Goal: Information Seeking & Learning: Learn about a topic

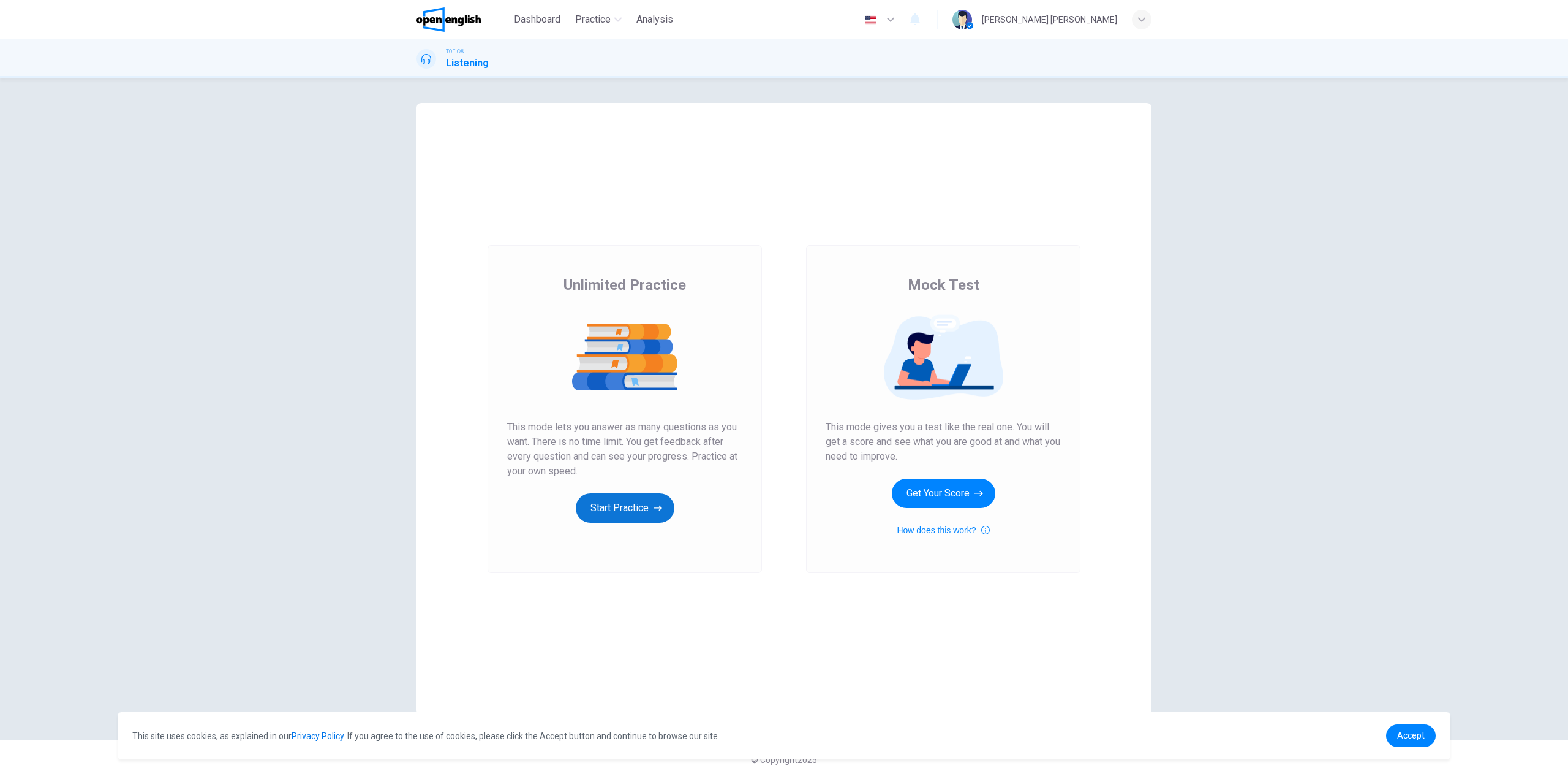
click at [623, 511] on button "Start Practice" at bounding box center [625, 507] width 98 height 29
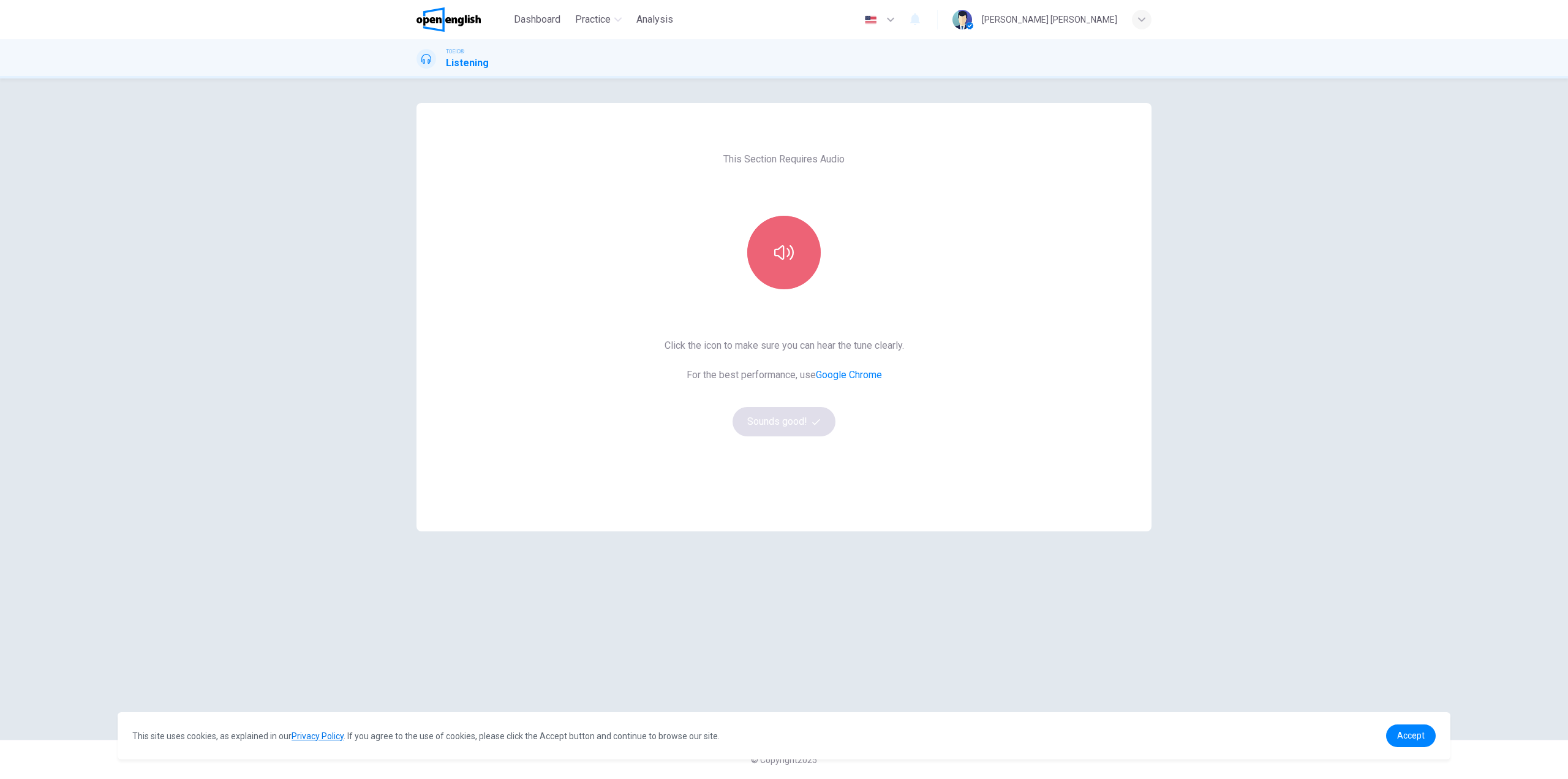
click at [781, 261] on icon "button" at bounding box center [784, 253] width 19 height 19
click at [795, 419] on button "Sounds good!" at bounding box center [784, 421] width 103 height 29
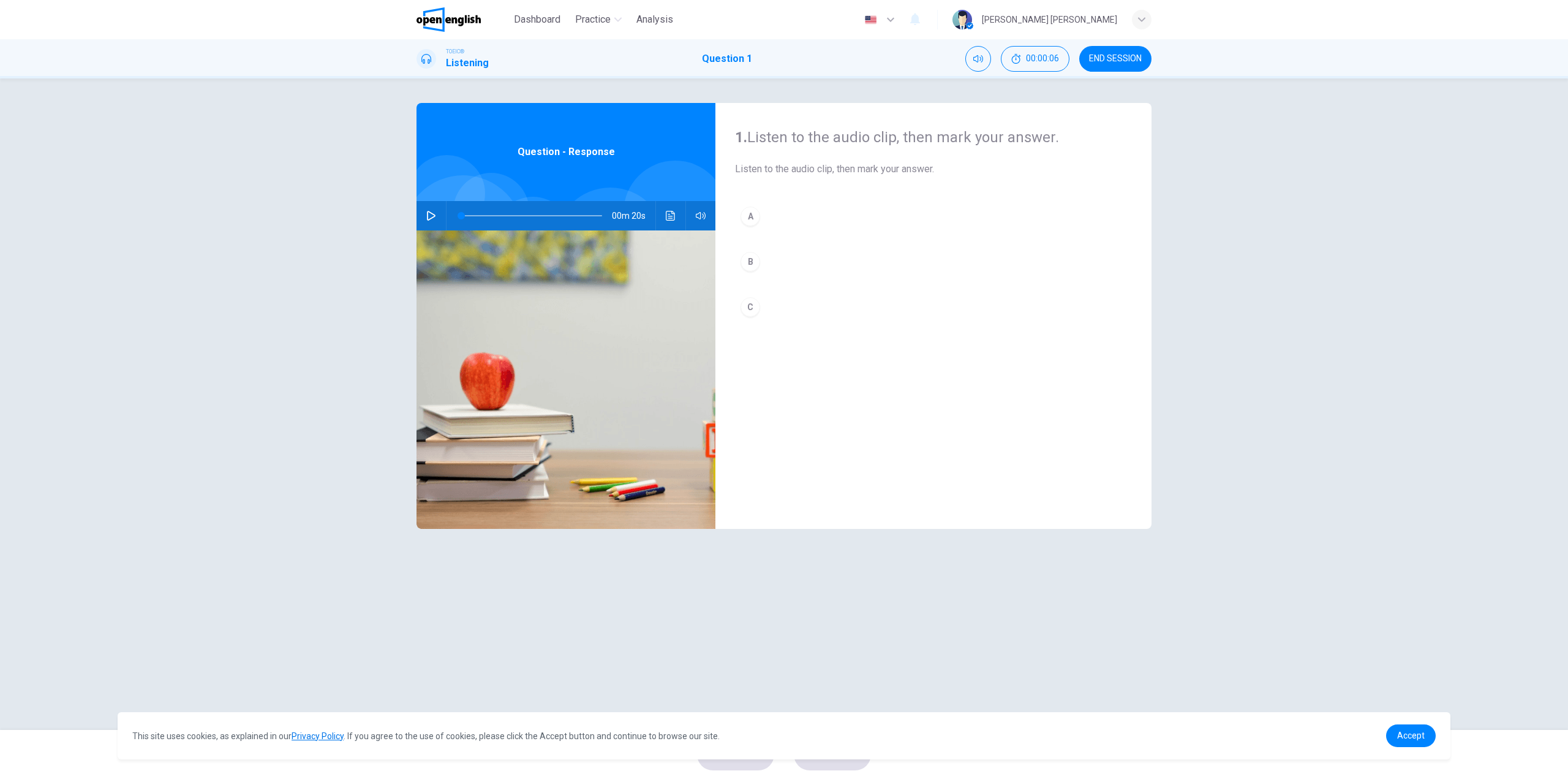
click at [431, 215] on icon "button" at bounding box center [431, 215] width 10 height 10
click at [433, 217] on icon "button" at bounding box center [431, 215] width 9 height 10
click at [753, 214] on div "A" at bounding box center [750, 216] width 19 height 19
type input "*"
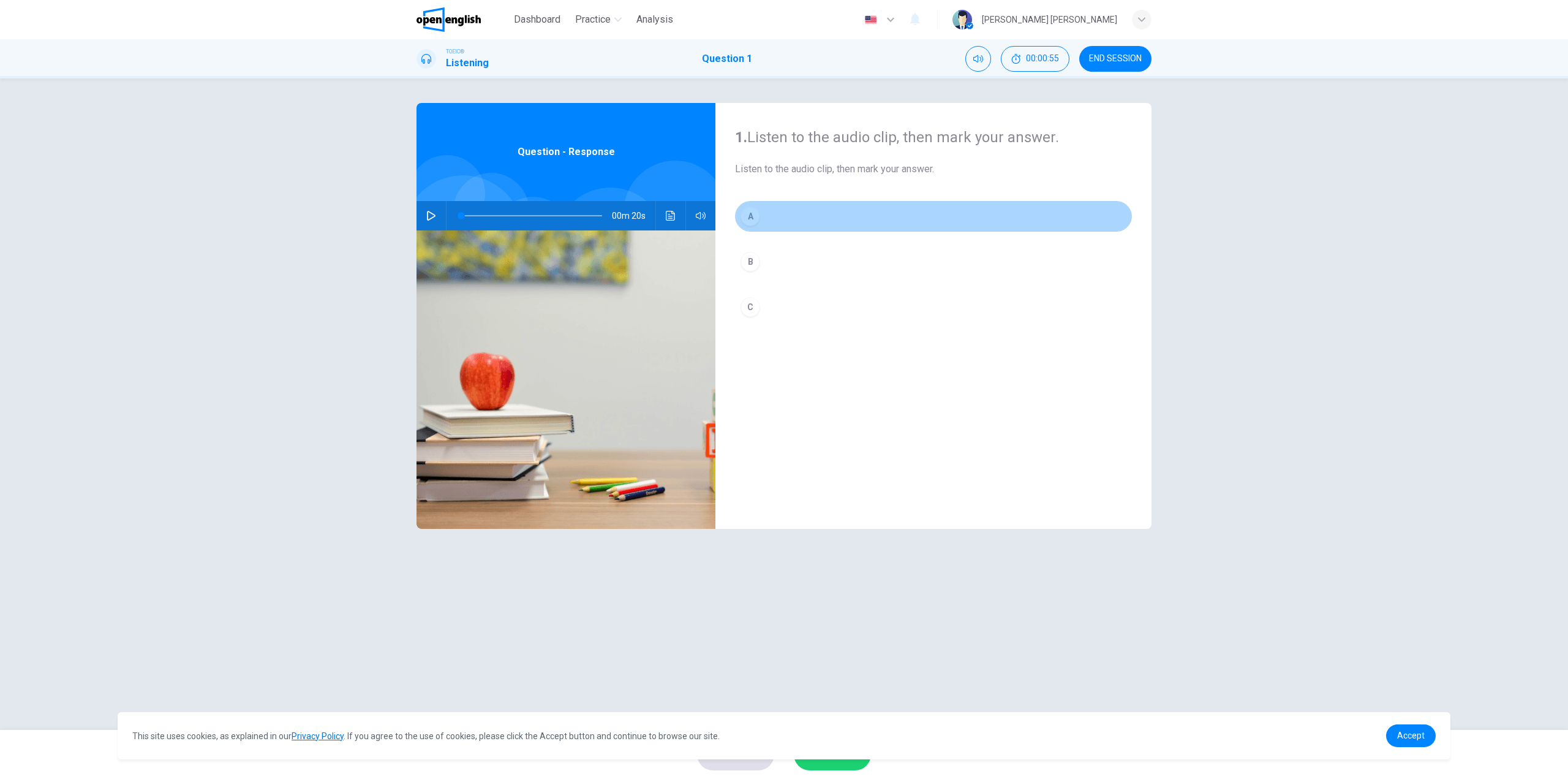
click at [750, 217] on div "A" at bounding box center [750, 216] width 19 height 19
click at [741, 218] on div "A" at bounding box center [750, 216] width 19 height 19
click at [771, 222] on button "A" at bounding box center [933, 216] width 397 height 31
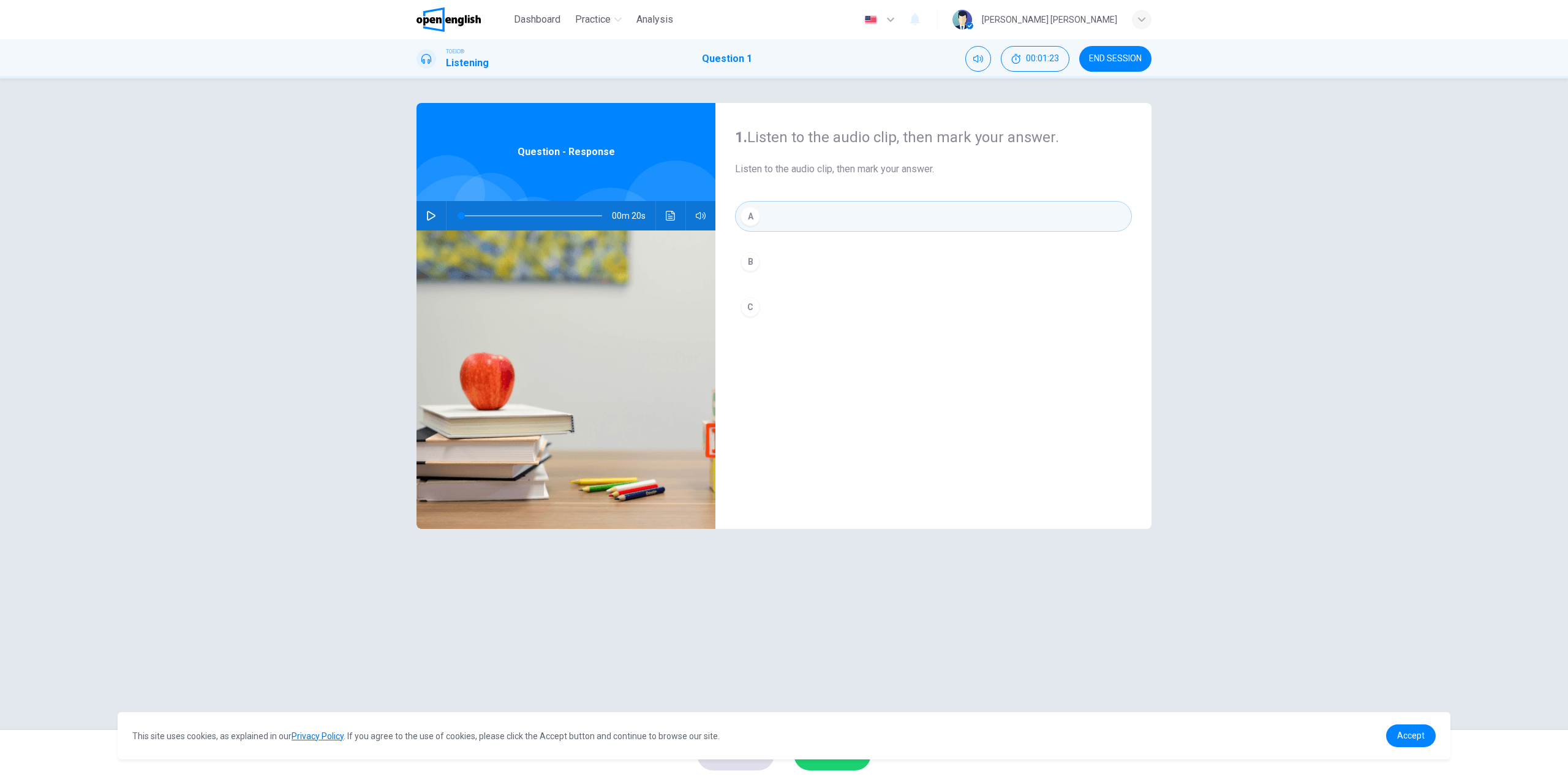
click at [323, 733] on link "Privacy Policy" at bounding box center [317, 736] width 52 height 10
click at [1413, 742] on link "Accept" at bounding box center [1410, 736] width 50 height 23
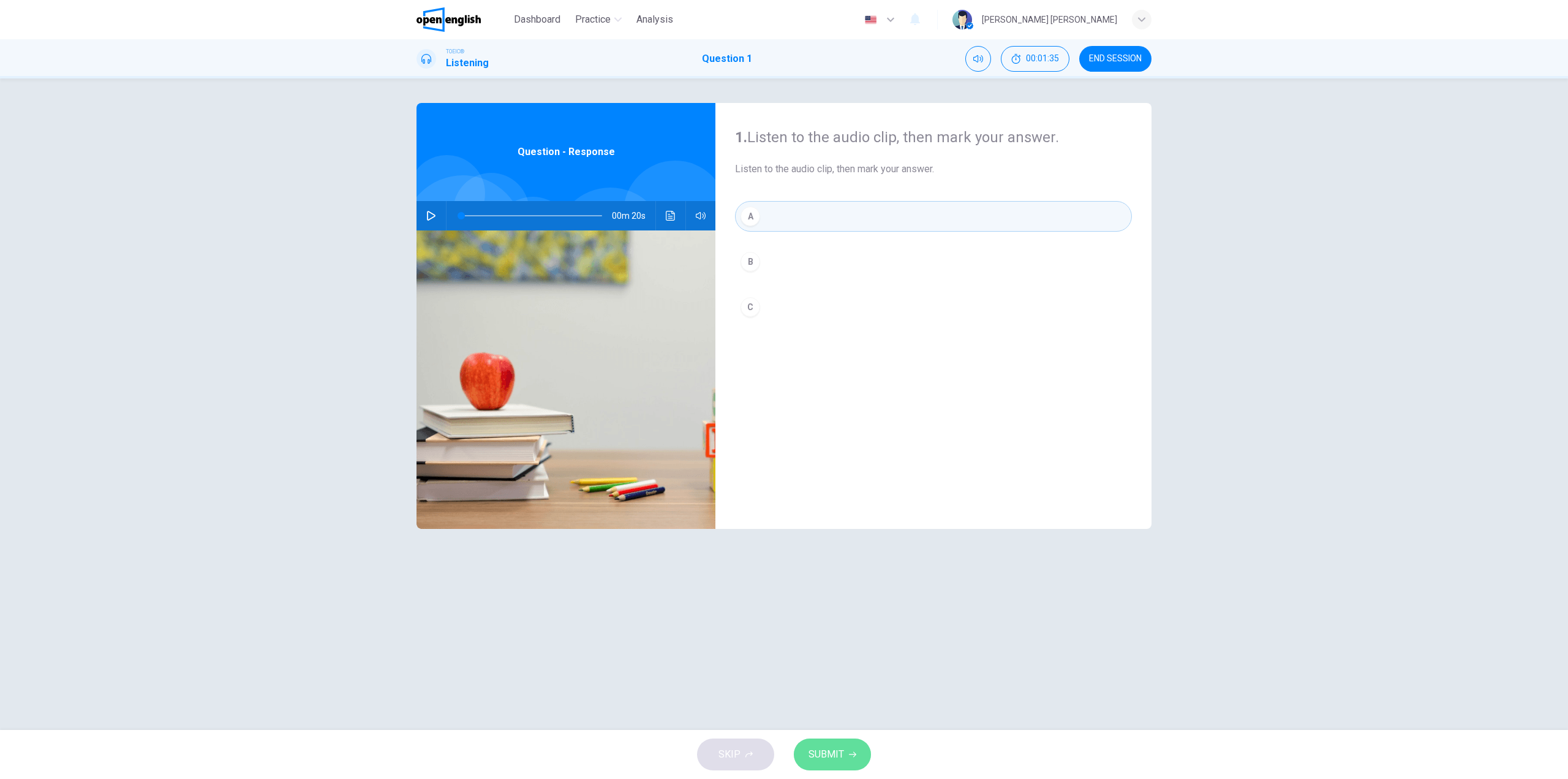
click at [839, 761] on span "SUBMIT" at bounding box center [826, 753] width 35 height 17
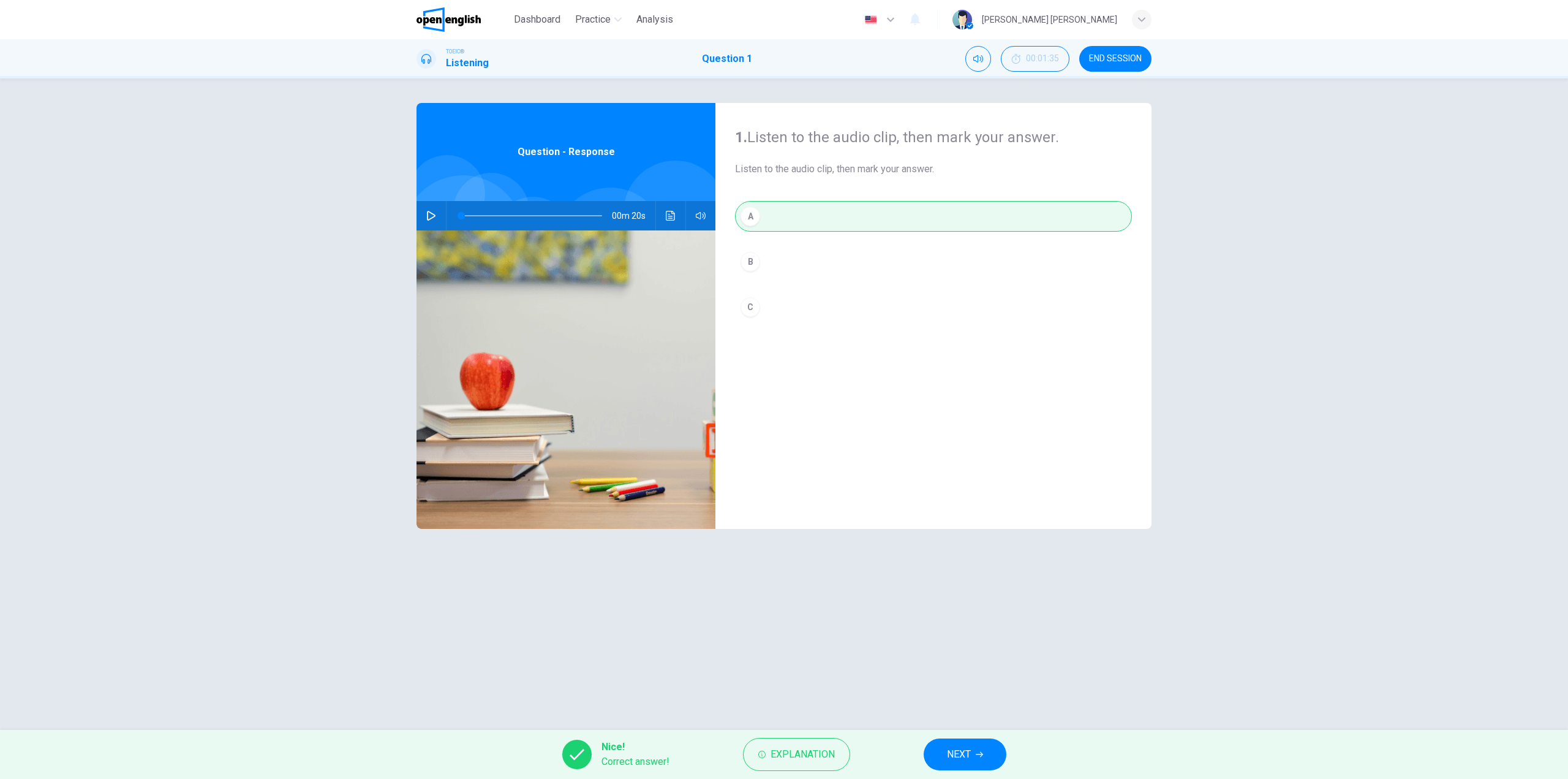
click at [968, 760] on span "NEXT" at bounding box center [959, 753] width 24 height 17
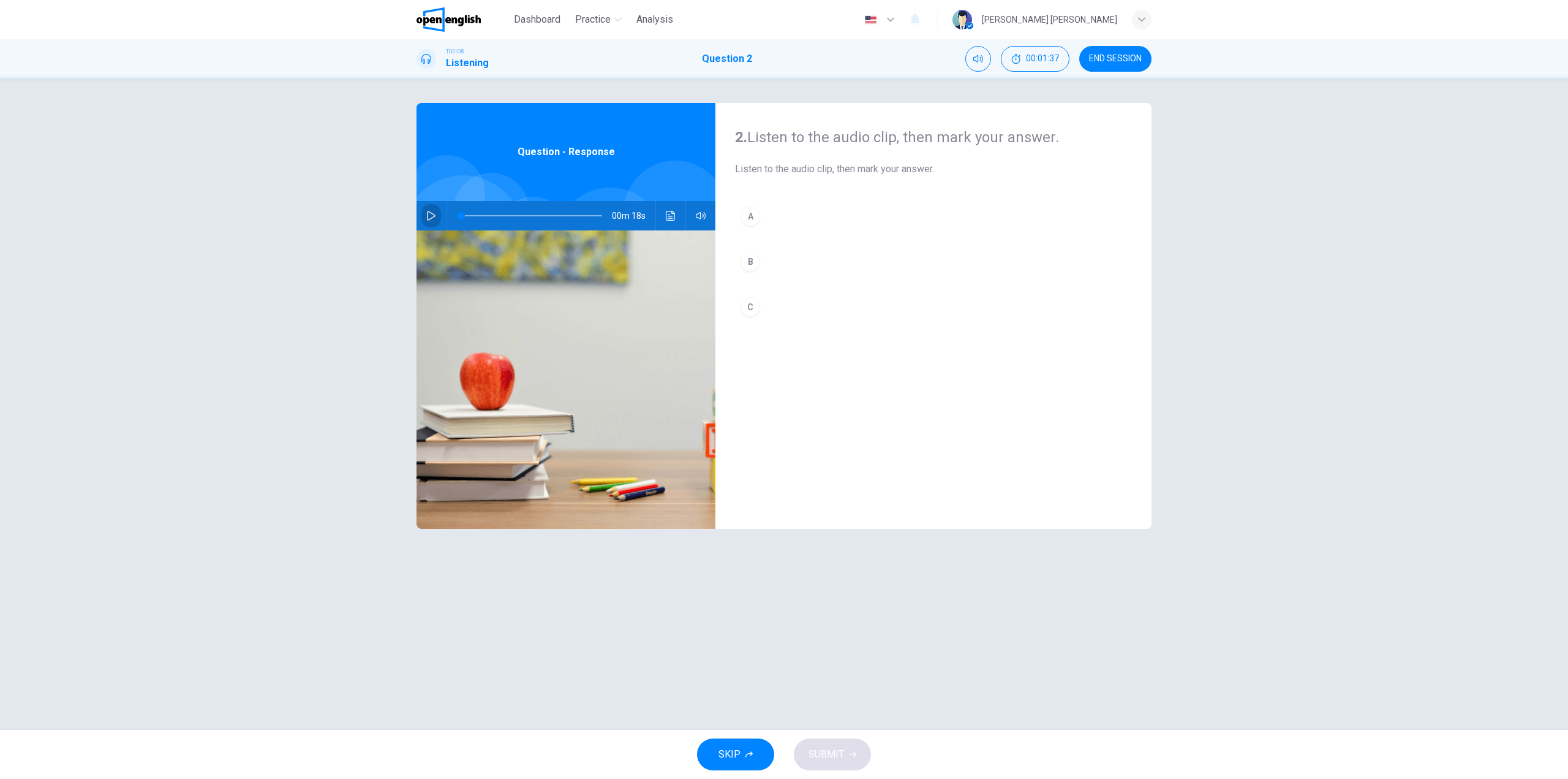
click at [429, 217] on icon "button" at bounding box center [431, 215] width 10 height 10
type input "*"
click at [752, 214] on div "A" at bounding box center [750, 216] width 19 height 19
click at [826, 743] on button "SUBMIT" at bounding box center [832, 754] width 77 height 32
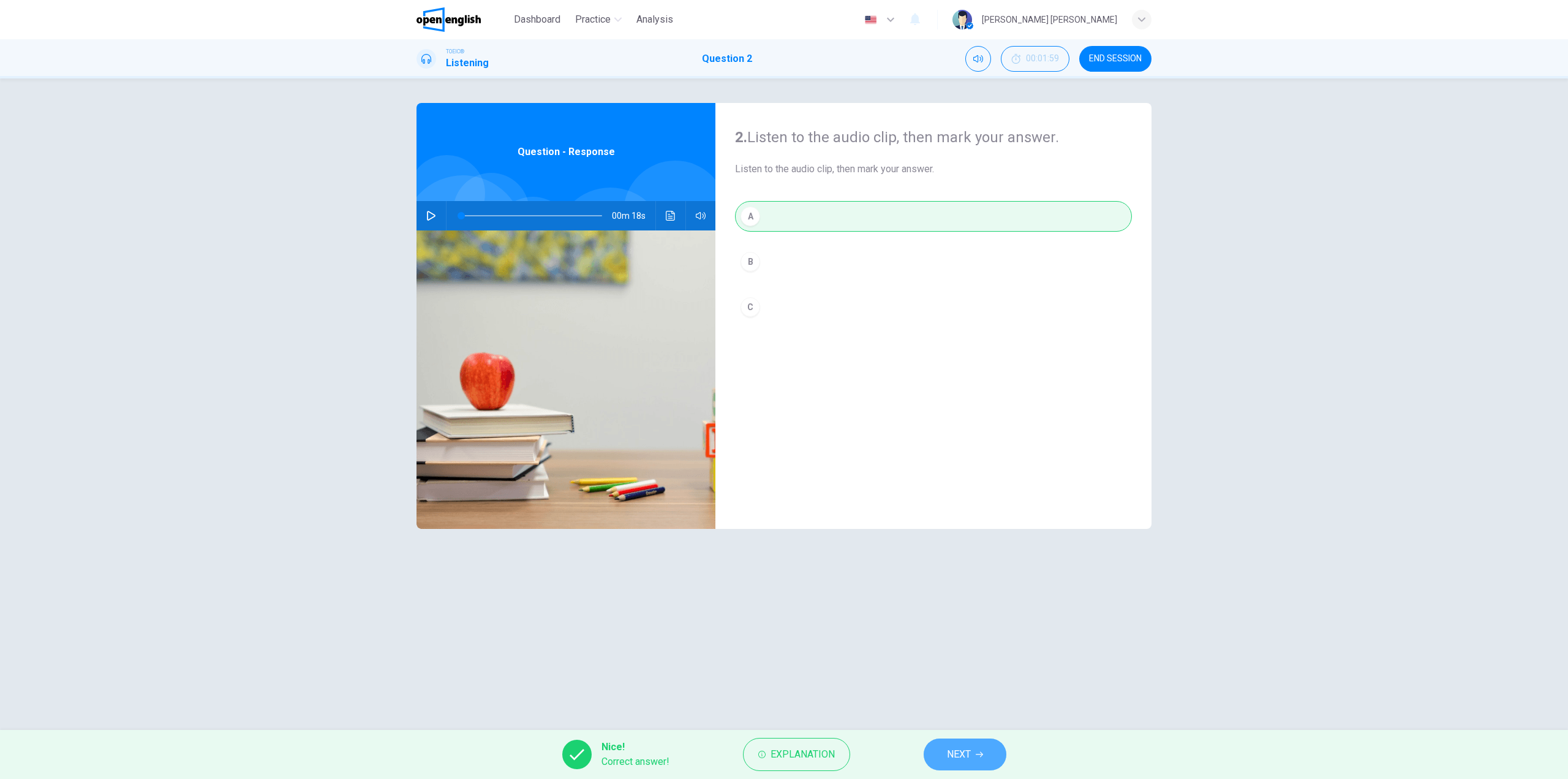
click at [975, 763] on button "NEXT" at bounding box center [964, 754] width 82 height 32
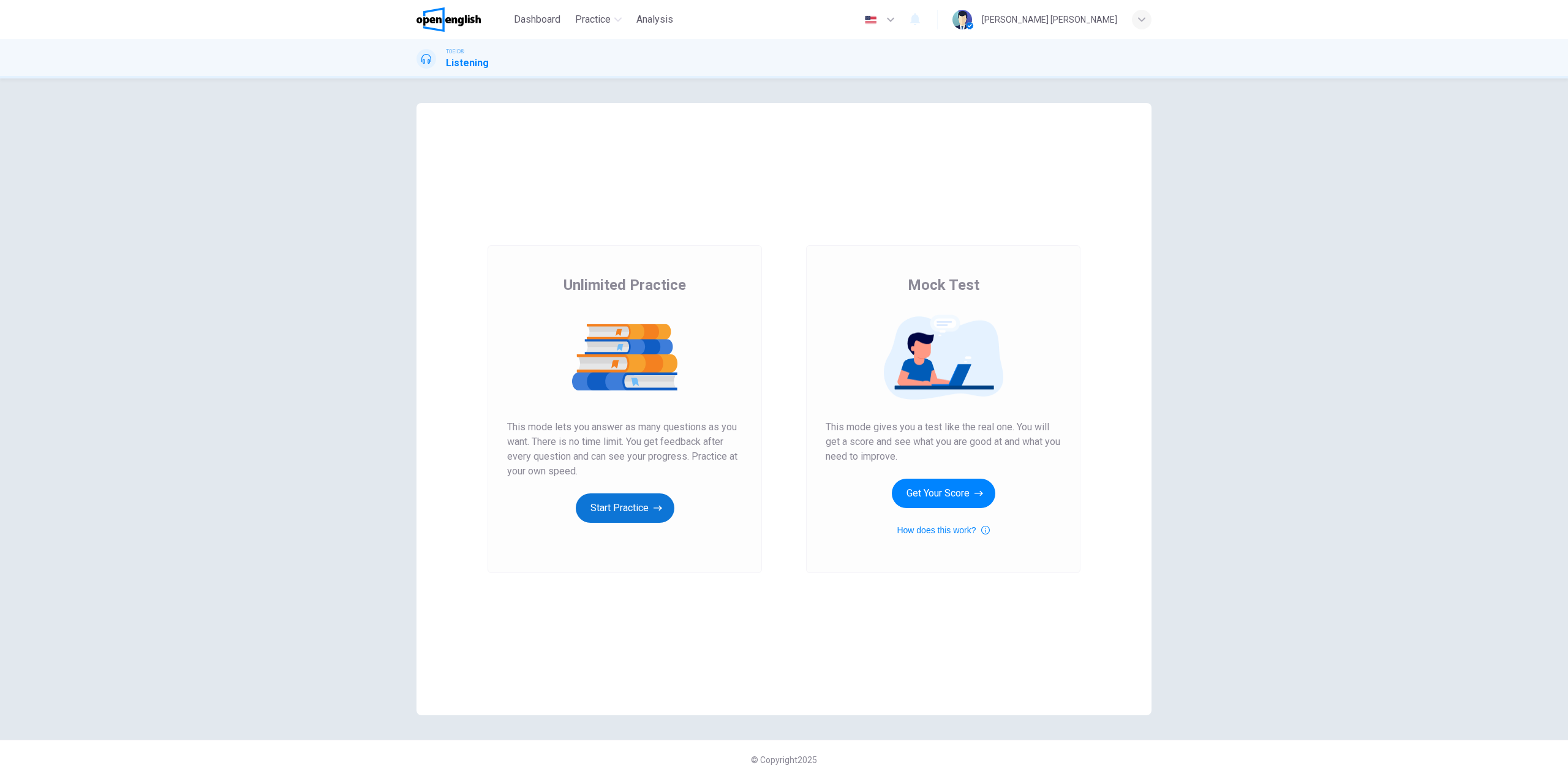
click at [609, 505] on button "Start Practice" at bounding box center [625, 507] width 98 height 29
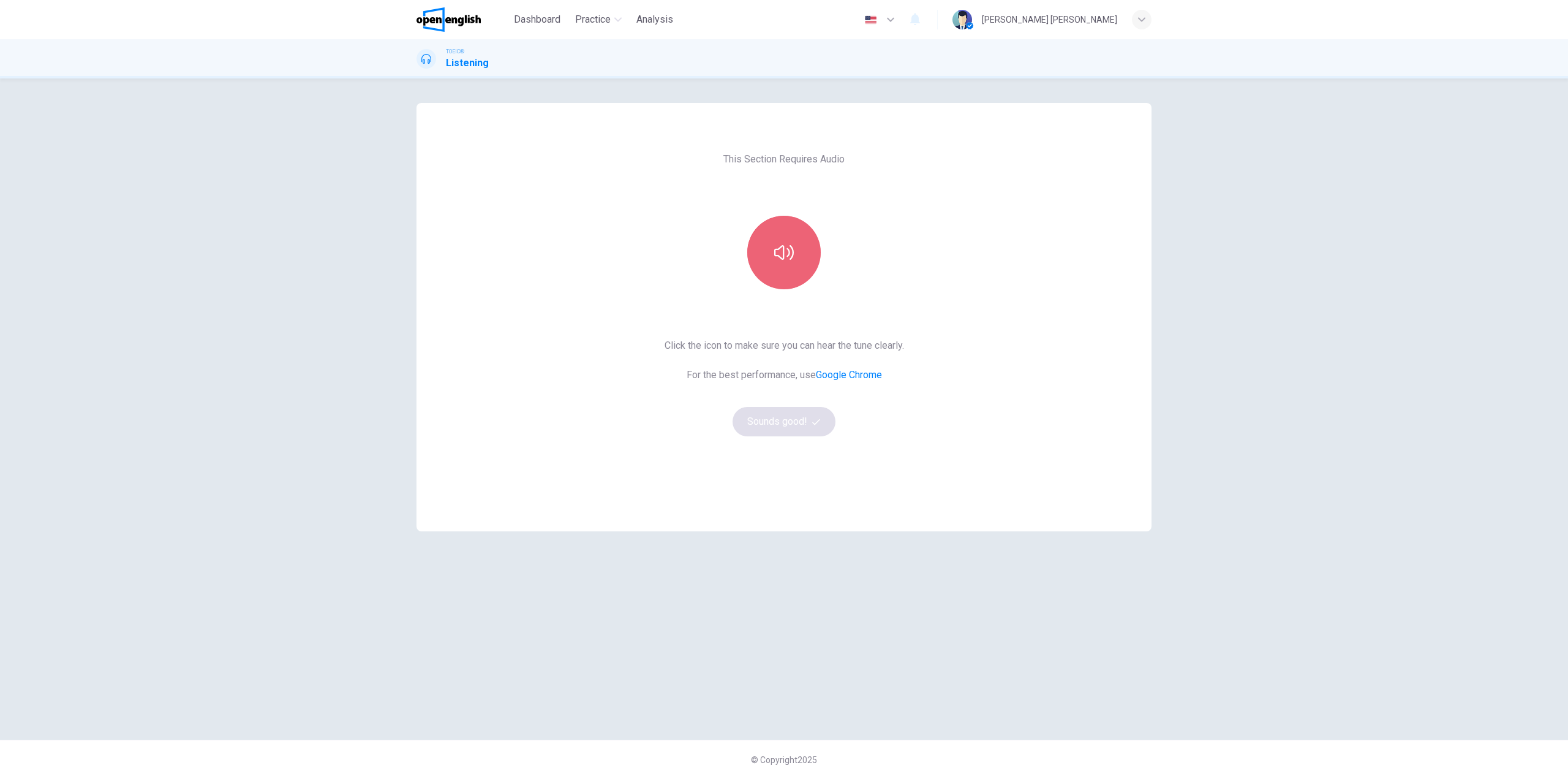
click at [803, 273] on button "button" at bounding box center [783, 252] width 74 height 74
click at [792, 422] on button "Sounds good!" at bounding box center [784, 421] width 103 height 29
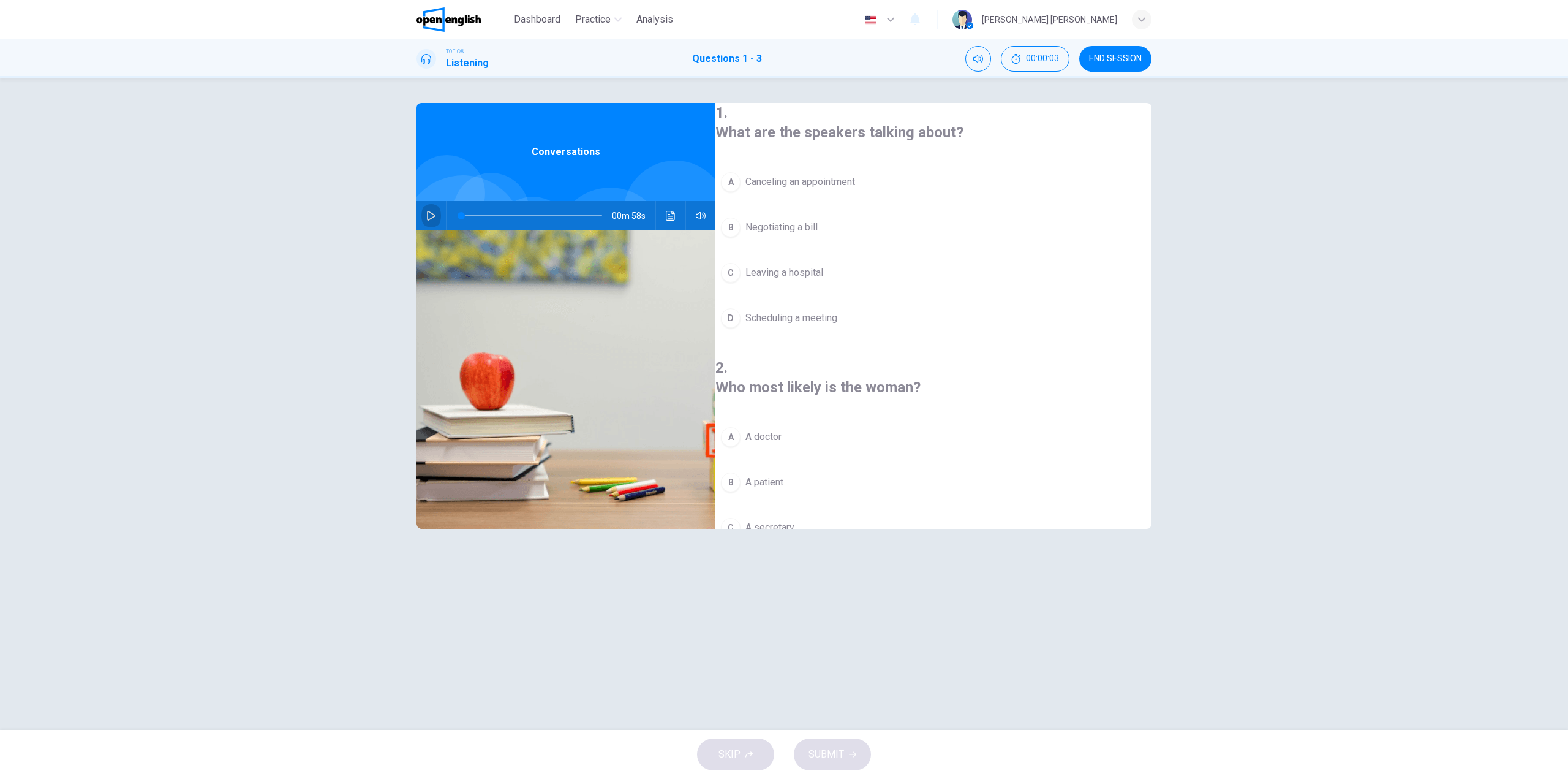
click at [430, 215] on icon "button" at bounding box center [431, 215] width 10 height 10
click at [741, 179] on div "A" at bounding box center [731, 182] width 19 height 19
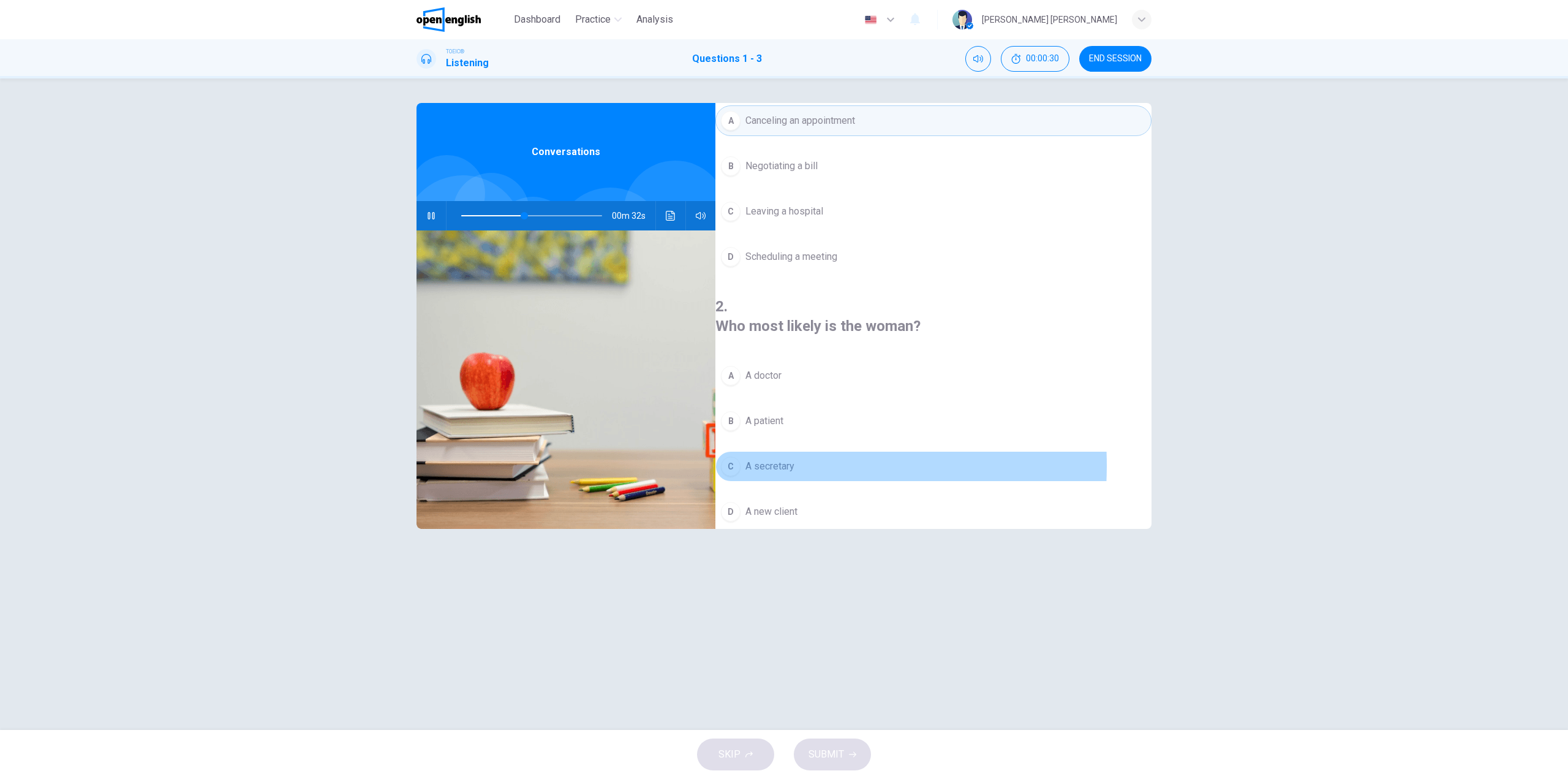
click at [761, 451] on button "C A secretary" at bounding box center [933, 466] width 436 height 31
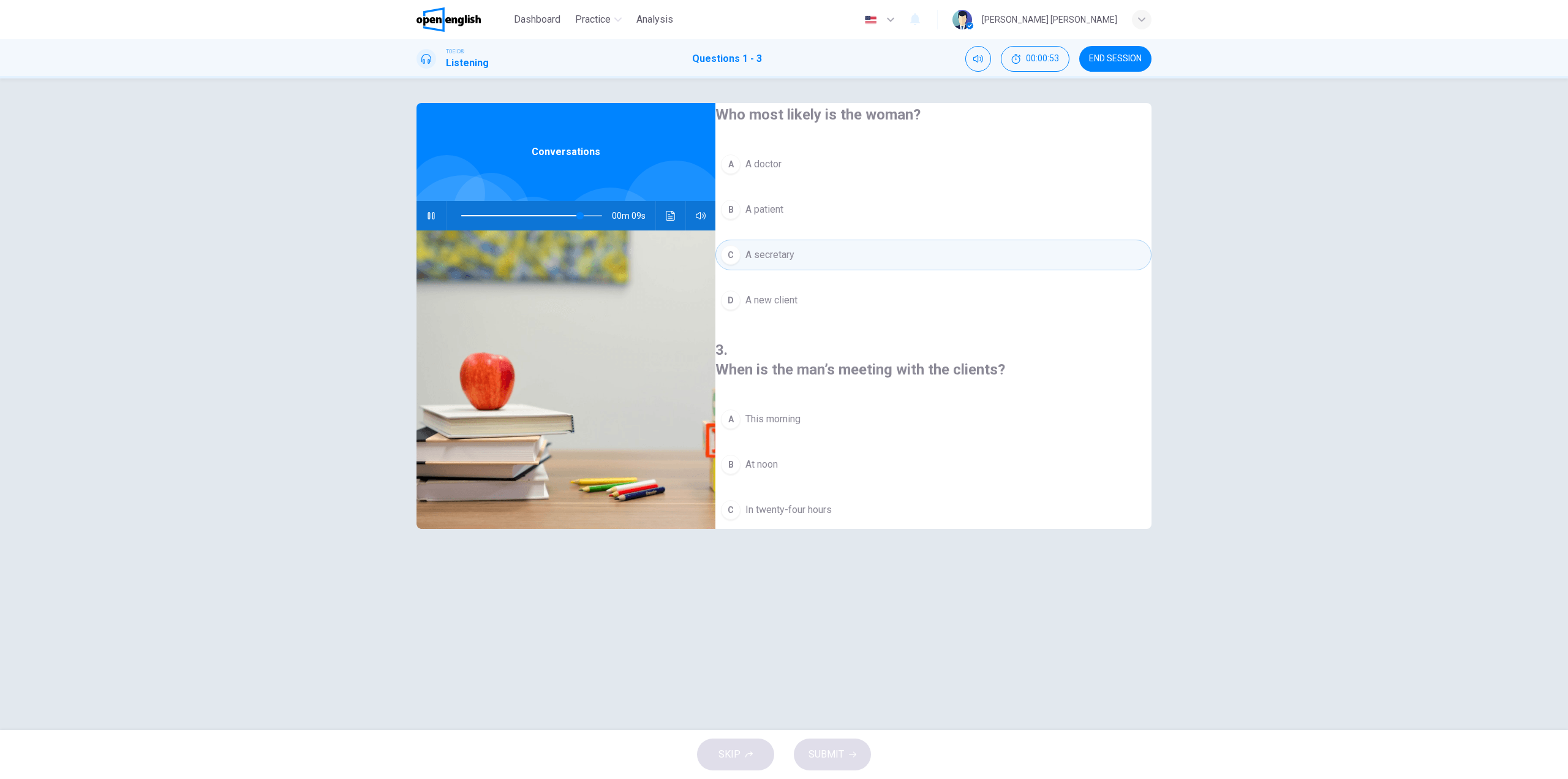
scroll to position [280, 0]
type input "*"
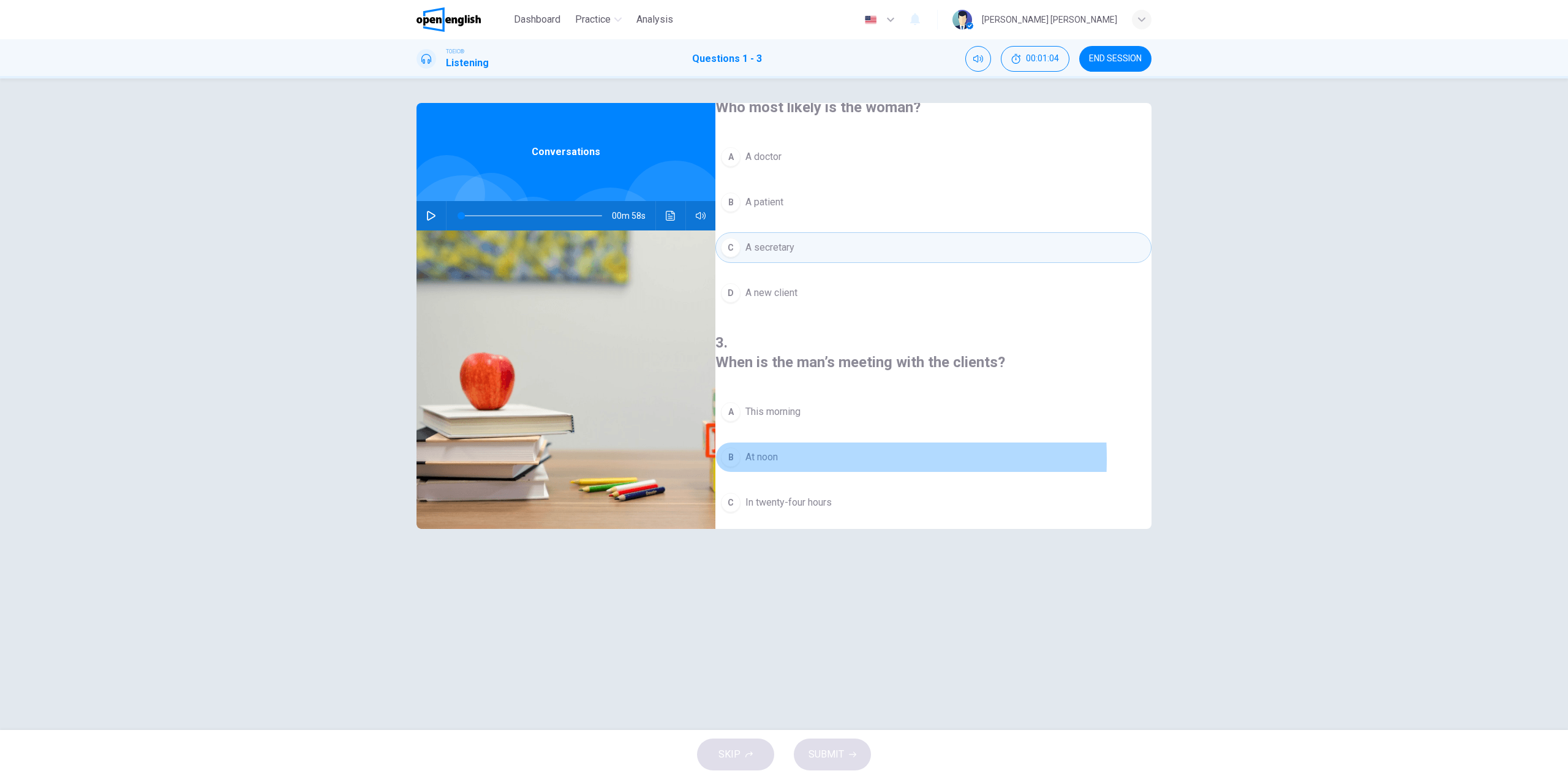
click at [741, 448] on div "B" at bounding box center [731, 457] width 19 height 19
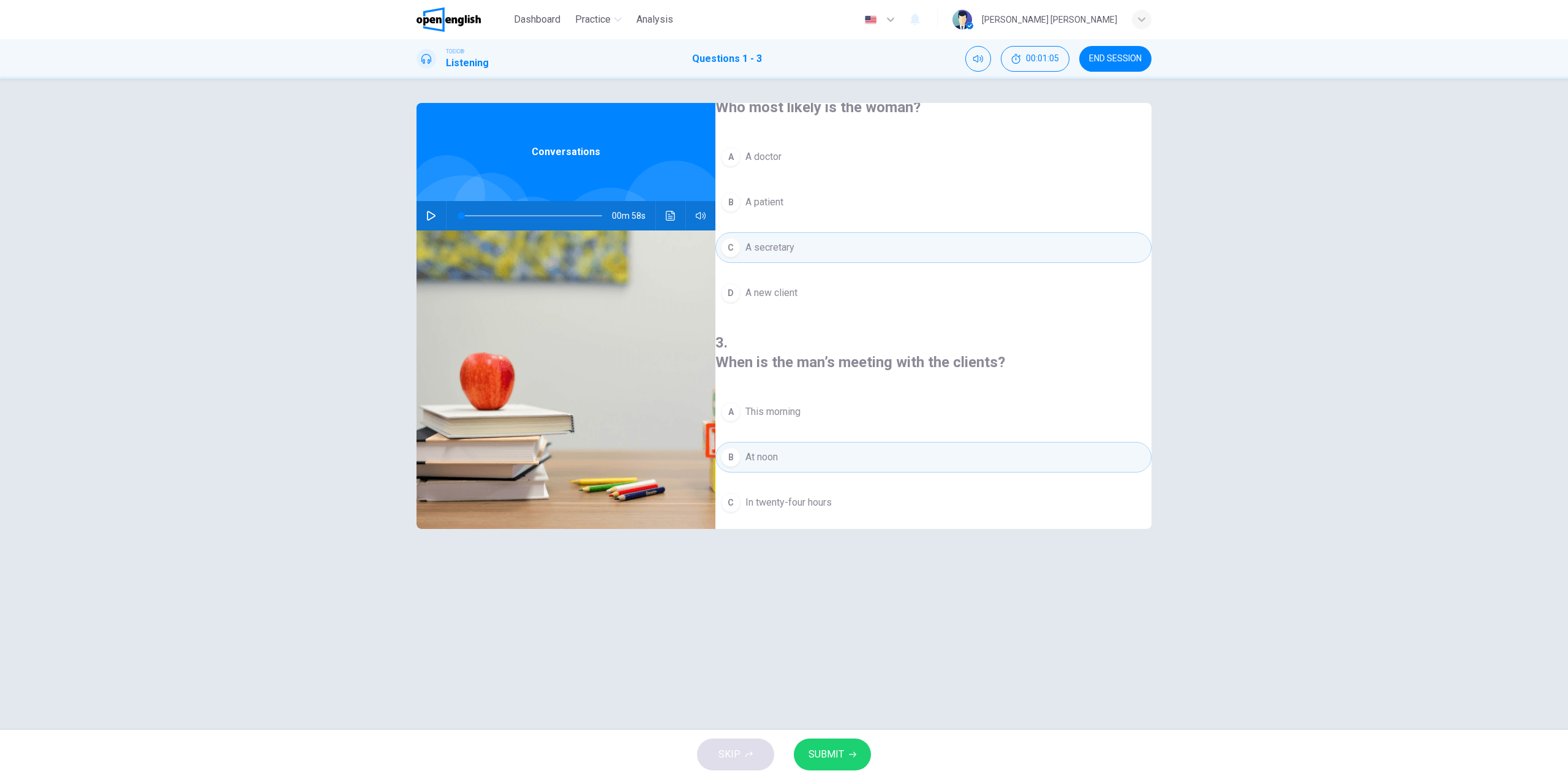
click at [850, 759] on button "SUBMIT" at bounding box center [832, 754] width 77 height 32
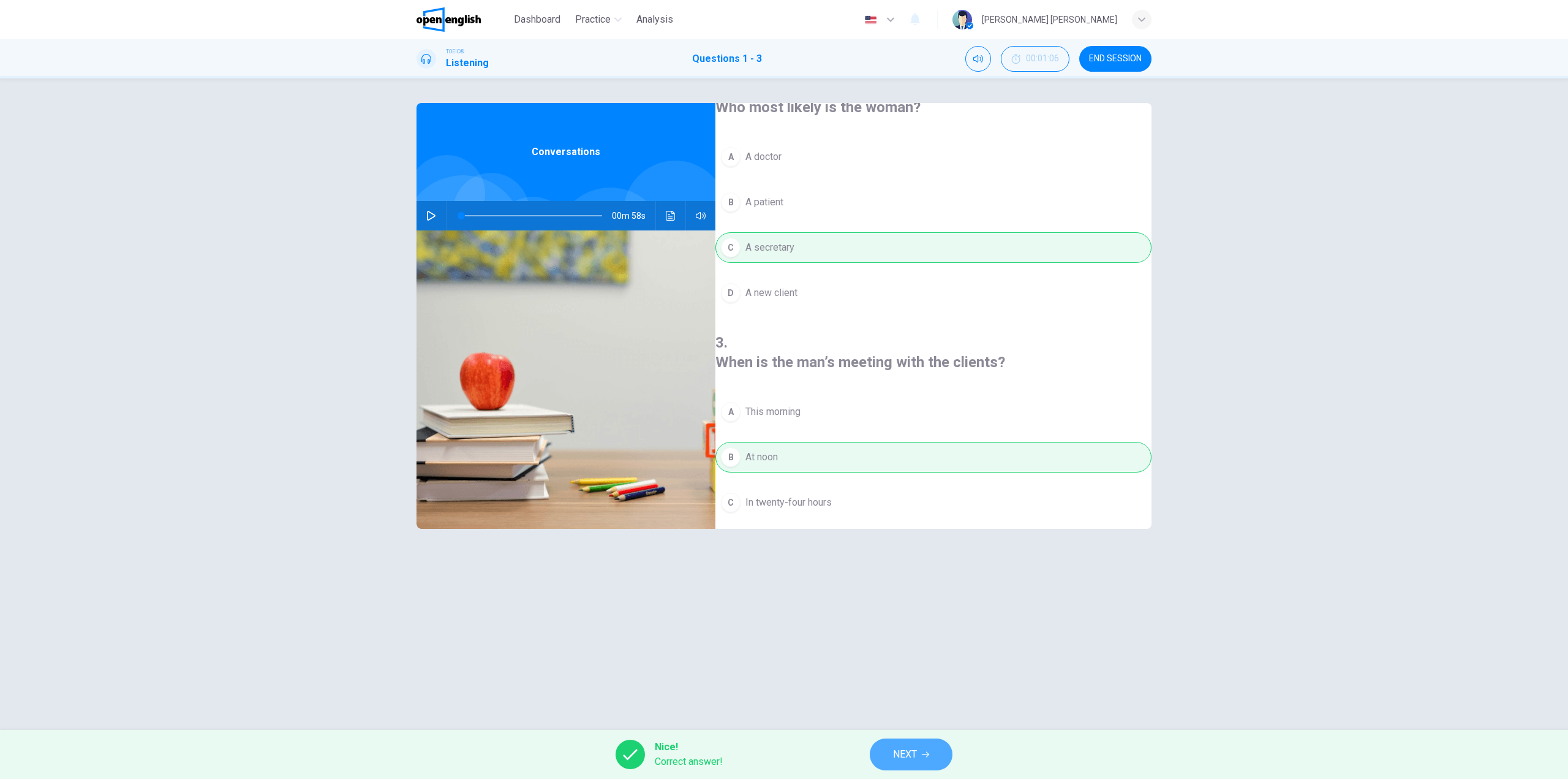
click at [914, 761] on span "NEXT" at bounding box center [904, 753] width 24 height 17
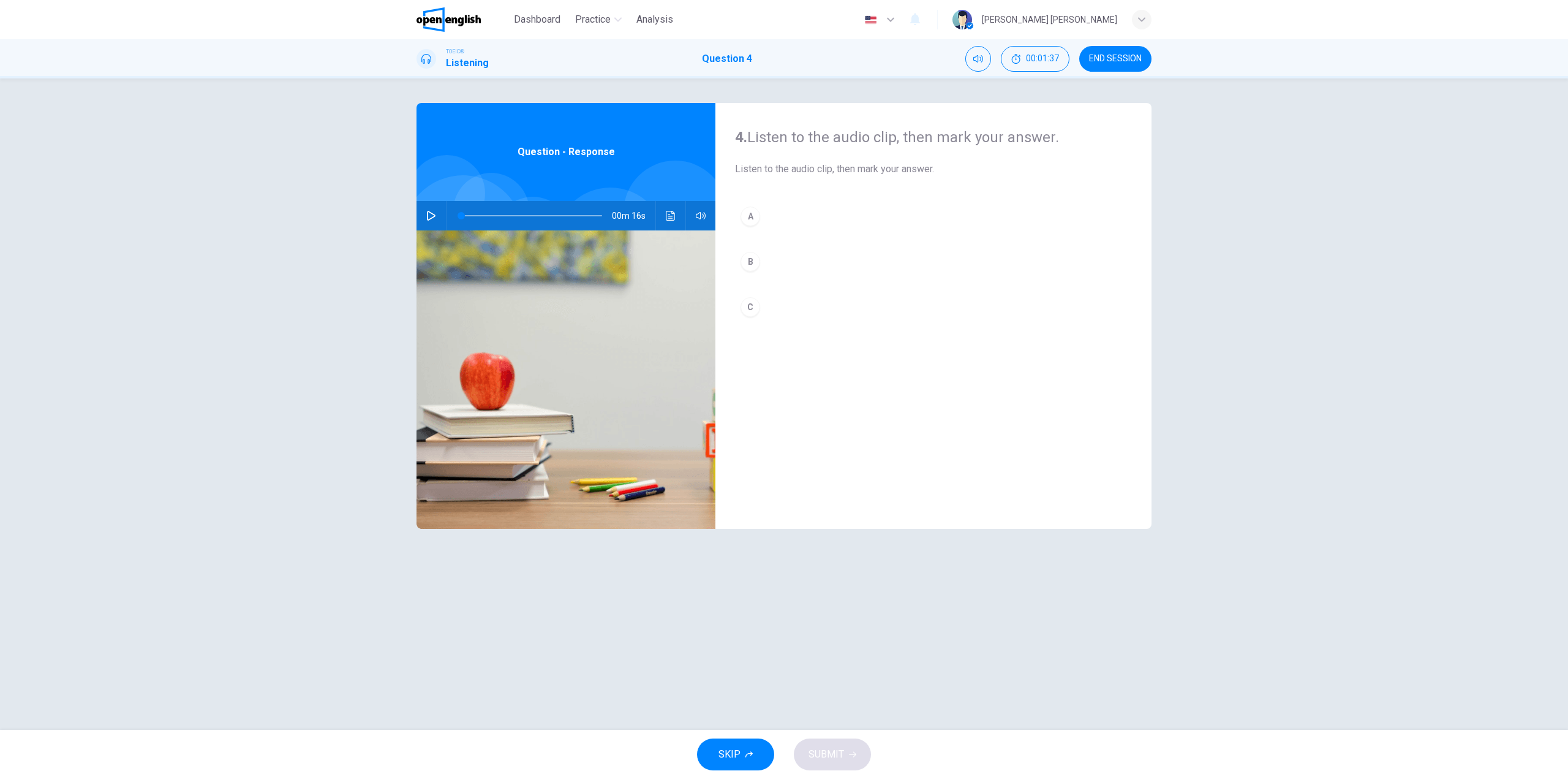
click at [423, 216] on button "button" at bounding box center [431, 215] width 19 height 29
type input "*"
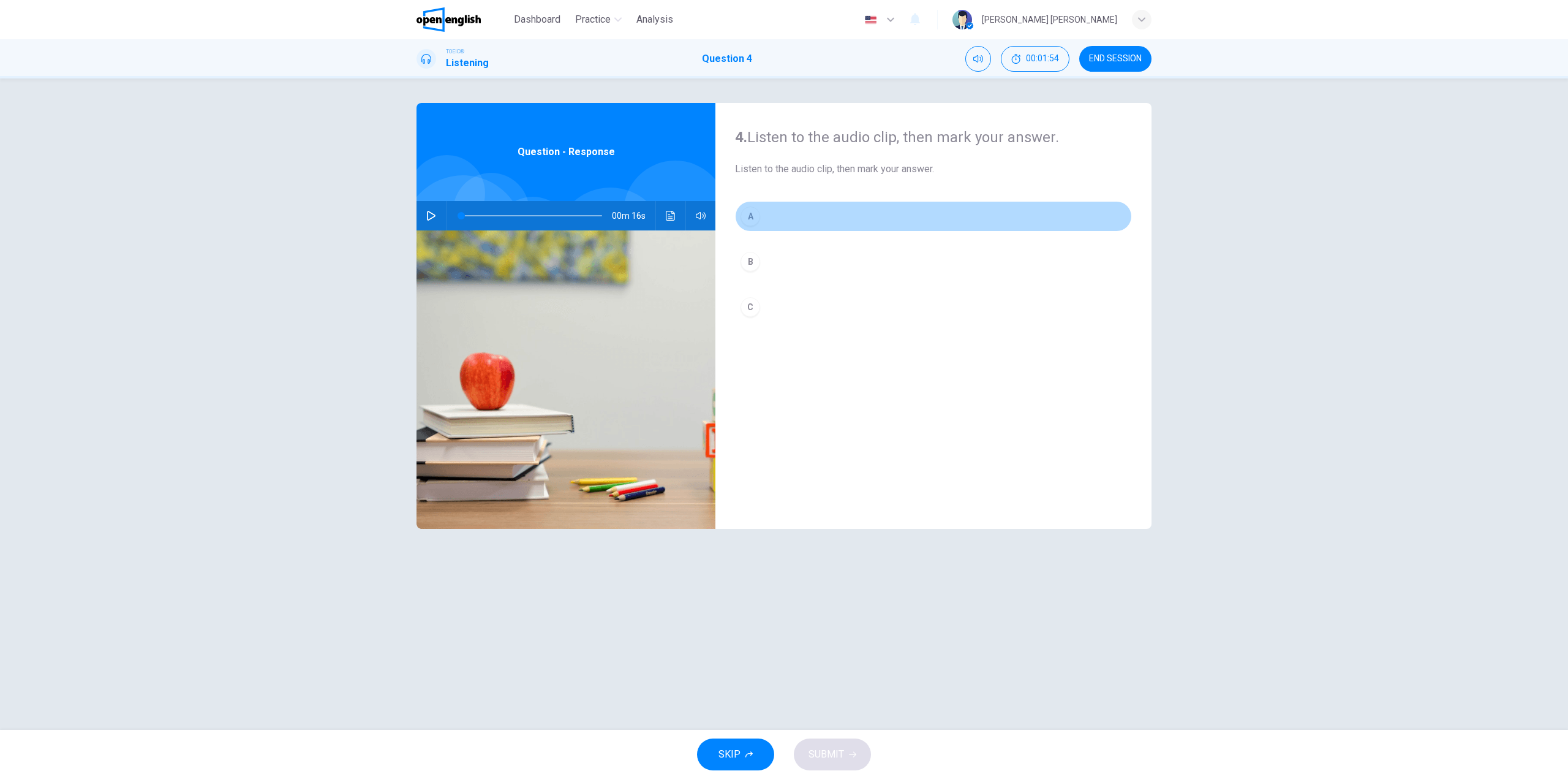
click at [750, 222] on div "A" at bounding box center [750, 216] width 19 height 19
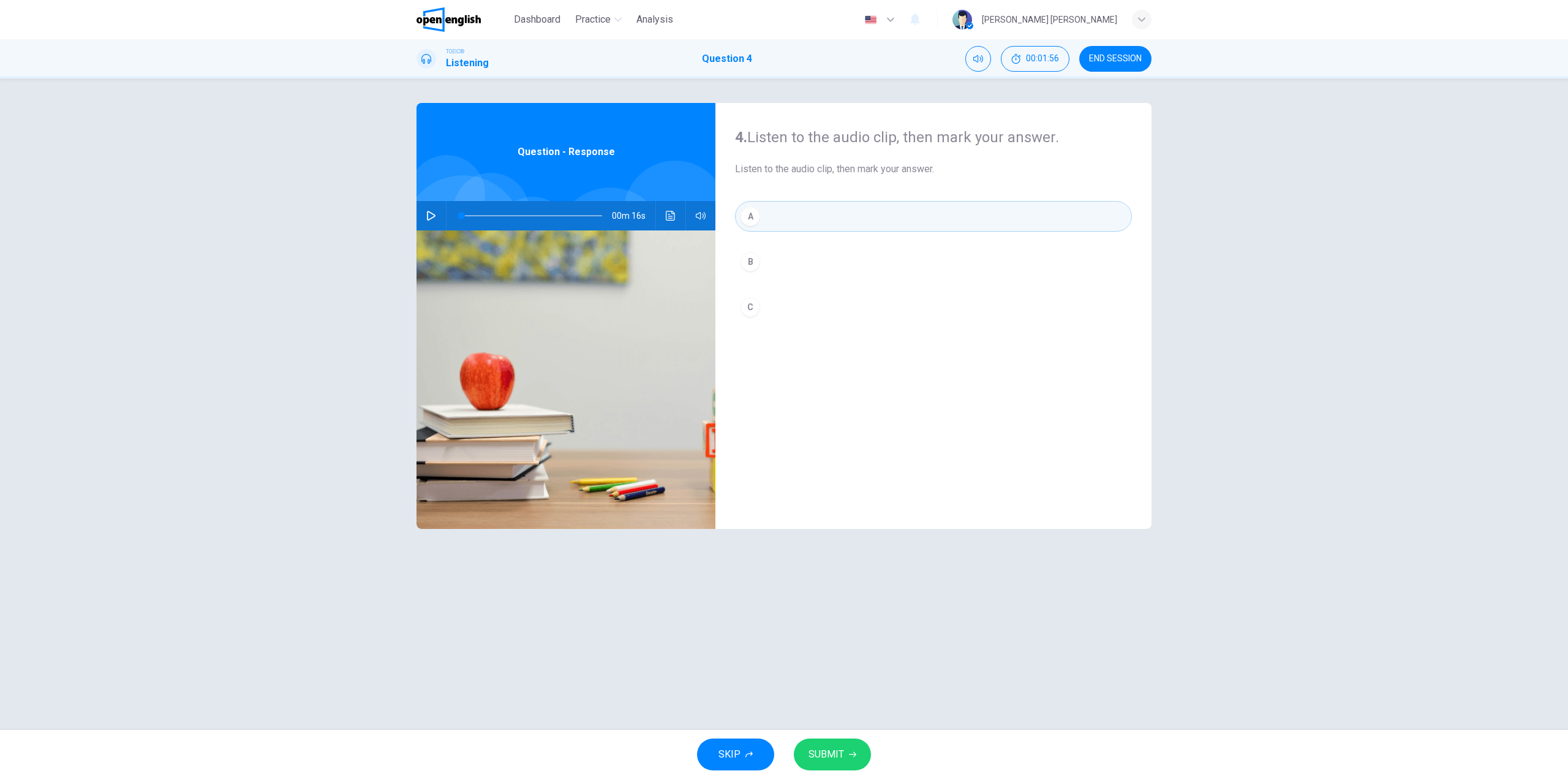
click at [819, 750] on span "SUBMIT" at bounding box center [826, 753] width 35 height 17
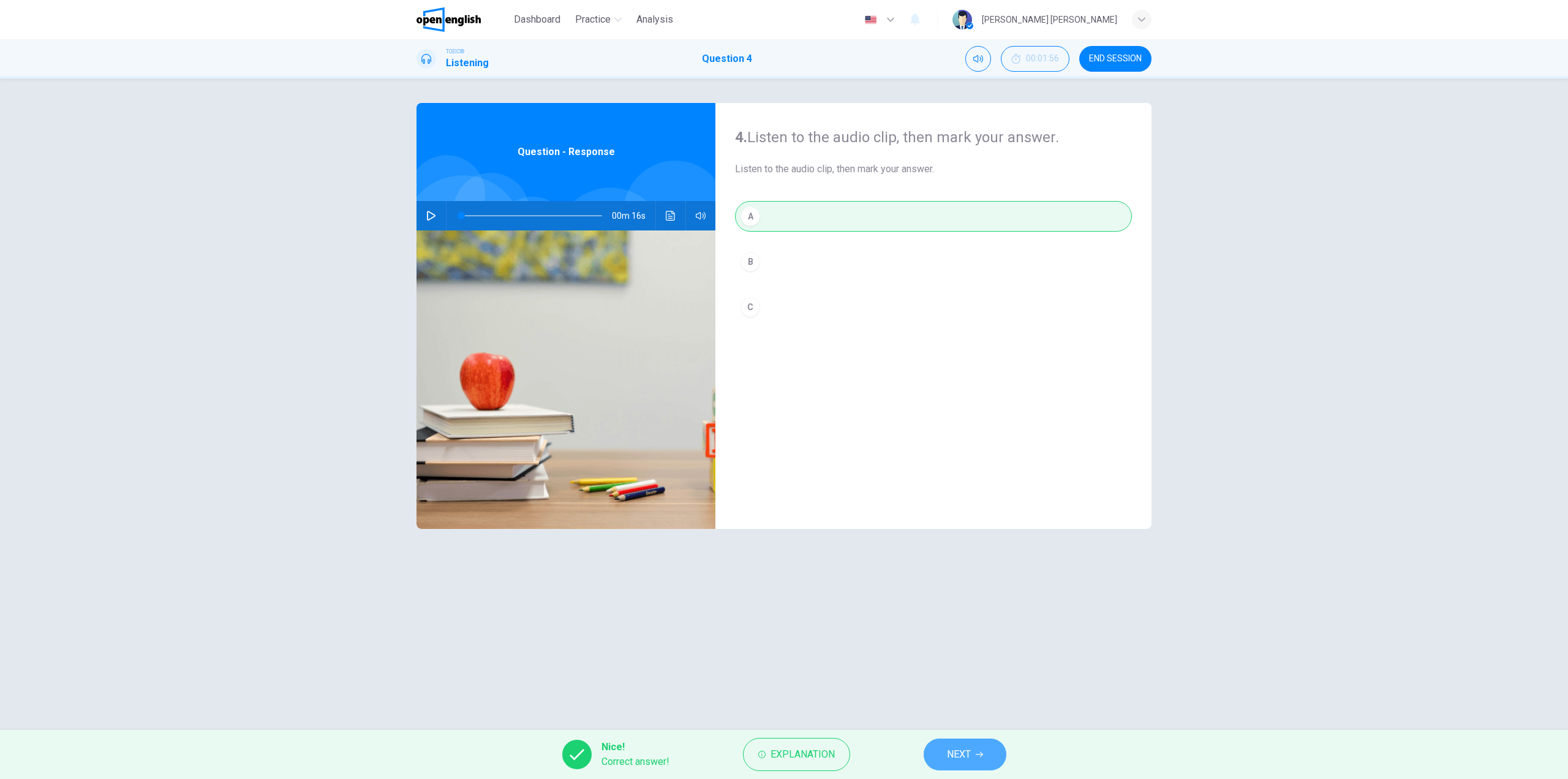
click at [980, 753] on icon "button" at bounding box center [979, 754] width 7 height 7
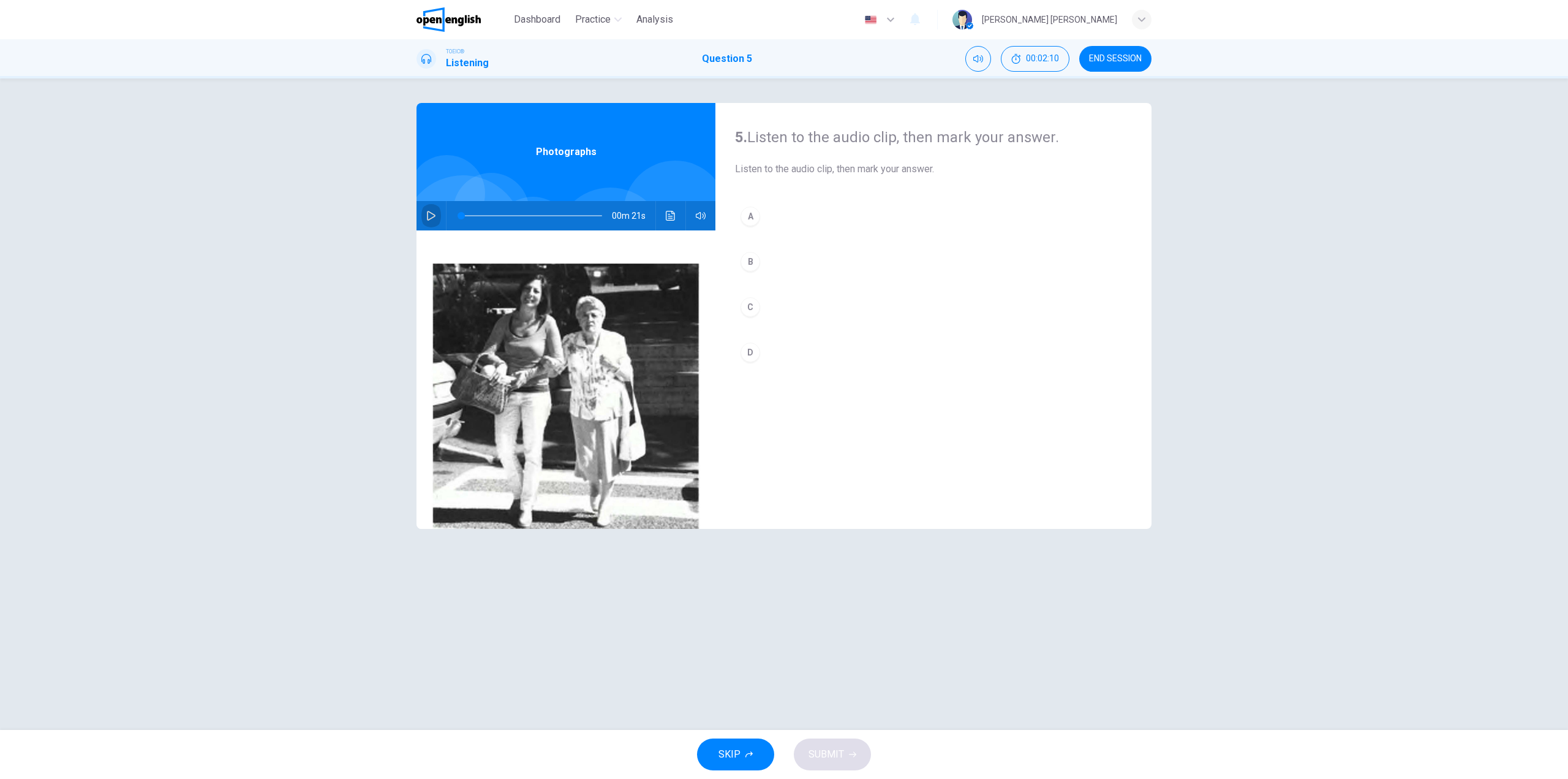
click at [425, 211] on button "button" at bounding box center [431, 215] width 19 height 29
click at [433, 220] on icon "button" at bounding box center [431, 215] width 10 height 10
click at [423, 216] on button "button" at bounding box center [431, 215] width 19 height 29
type input "*"
drag, startPoint x: 1128, startPoint y: 51, endPoint x: 856, endPoint y: 58, distance: 272.1
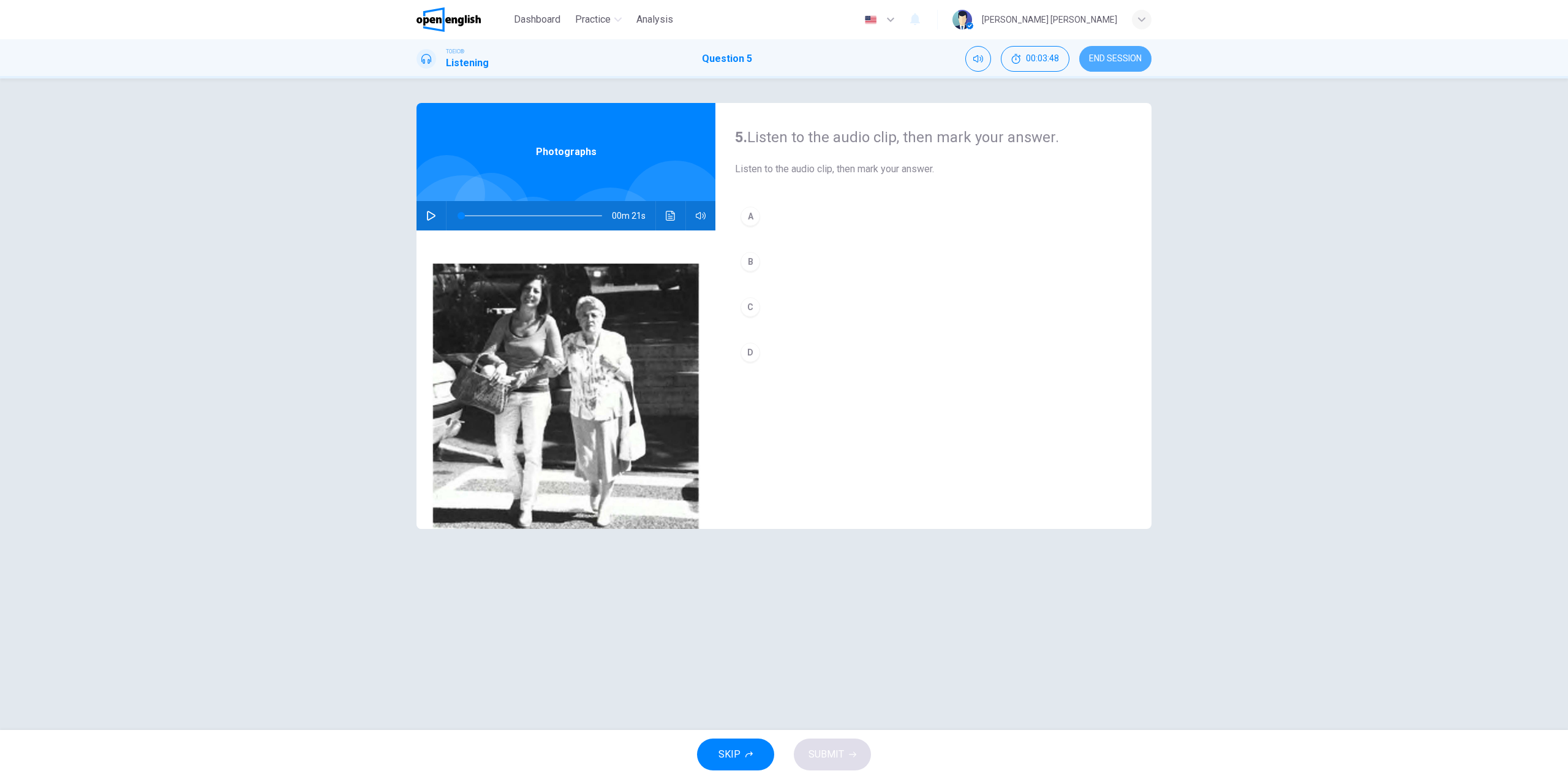
click at [1127, 48] on button "END SESSION" at bounding box center [1115, 58] width 73 height 26
